Goal: Information Seeking & Learning: Learn about a topic

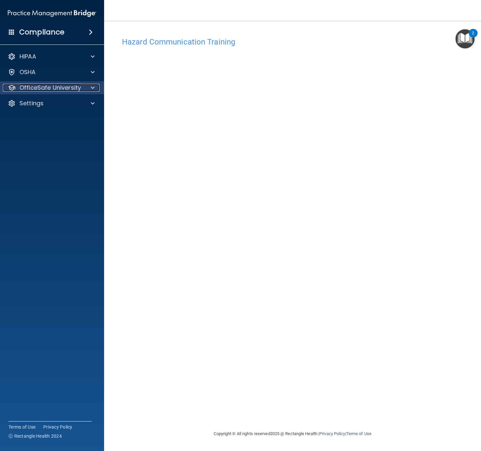
click at [64, 88] on p "OfficeSafe University" at bounding box center [49, 88] width 61 height 8
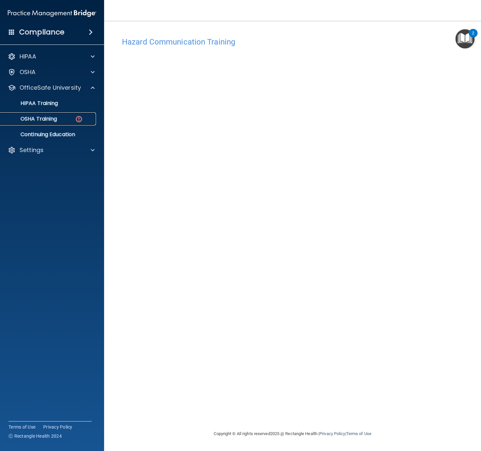
click at [65, 124] on link "OSHA Training" at bounding box center [45, 118] width 102 height 13
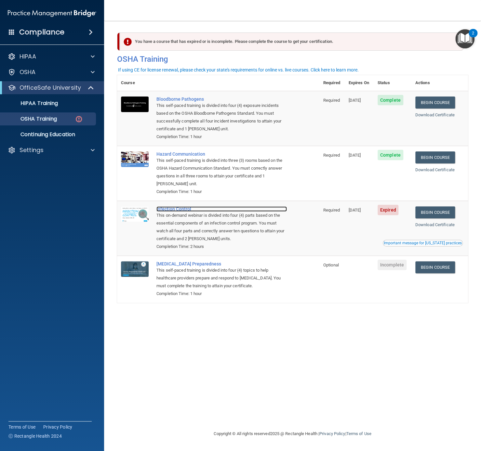
click at [182, 208] on div "Infection Control" at bounding box center [221, 208] width 130 height 5
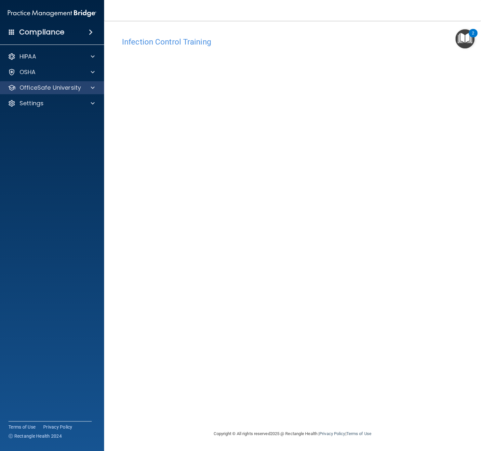
click at [70, 94] on div "OfficeSafe University" at bounding box center [52, 87] width 104 height 13
click at [69, 89] on p "OfficeSafe University" at bounding box center [49, 88] width 61 height 8
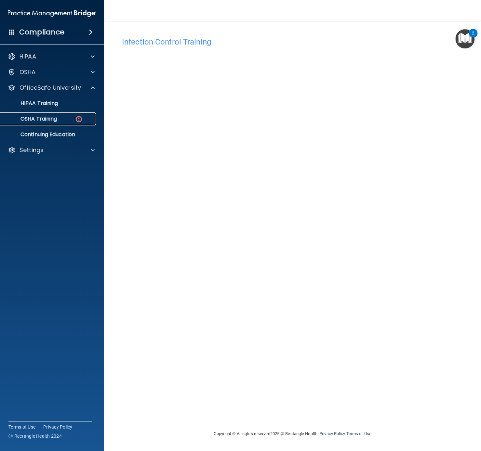
click at [61, 117] on div "OSHA Training" at bounding box center [48, 119] width 89 height 6
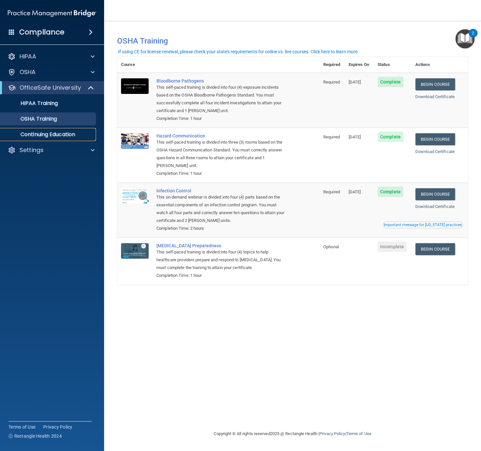
click at [51, 129] on link "Continuing Education" at bounding box center [45, 134] width 102 height 13
